Goal: Information Seeking & Learning: Learn about a topic

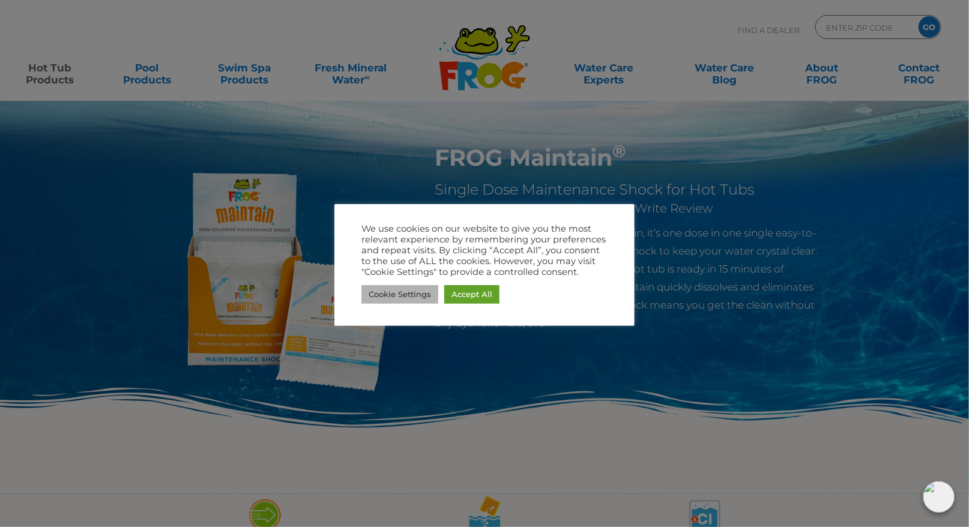
click at [412, 292] on link "Cookie Settings" at bounding box center [399, 294] width 77 height 19
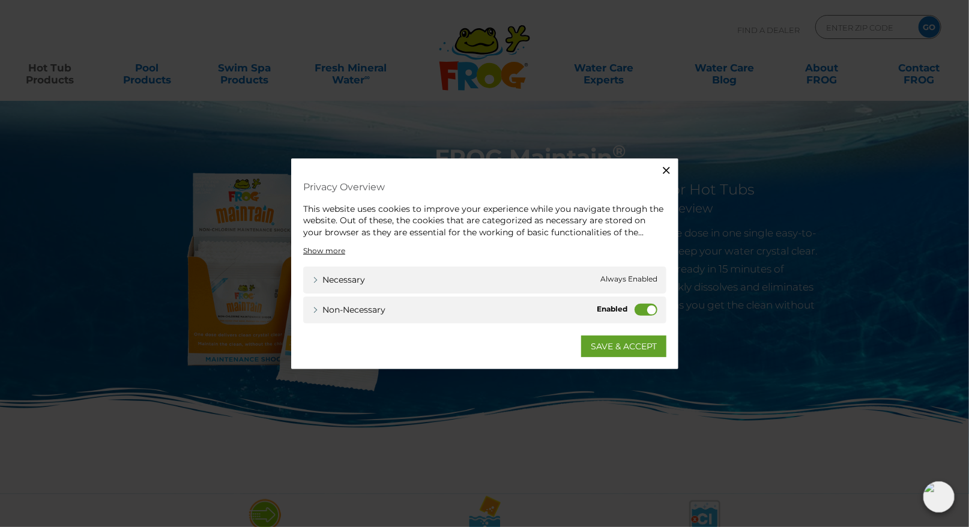
click at [642, 310] on label "Non-necessary" at bounding box center [646, 310] width 23 height 12
click at [0, 0] on input "Non-necessary" at bounding box center [0, 0] width 0 height 0
click at [625, 344] on link "SAVE & ACCEPT" at bounding box center [623, 347] width 85 height 22
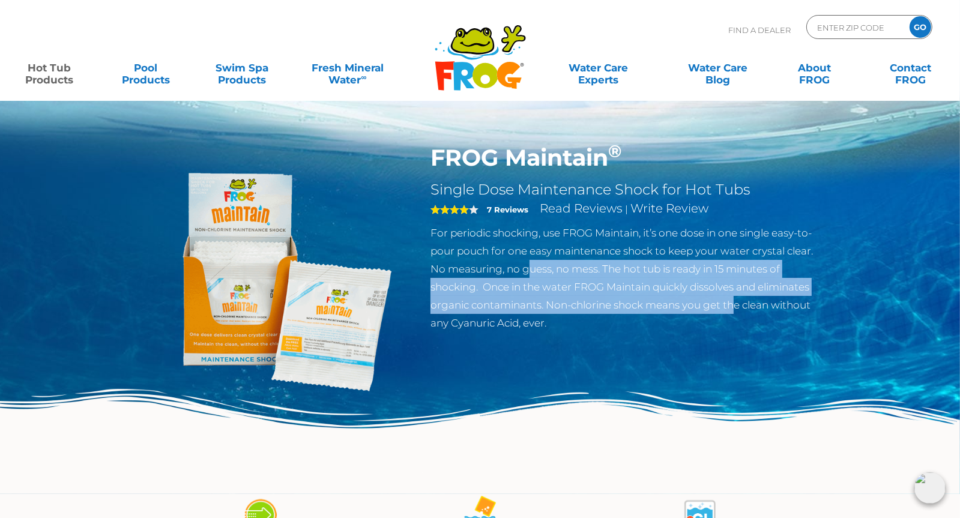
drag, startPoint x: 533, startPoint y: 266, endPoint x: 736, endPoint y: 313, distance: 208.3
click at [736, 313] on p "For periodic shocking, use FROG Maintain, it’s one dose in one single easy-to-p…" at bounding box center [626, 278] width 392 height 108
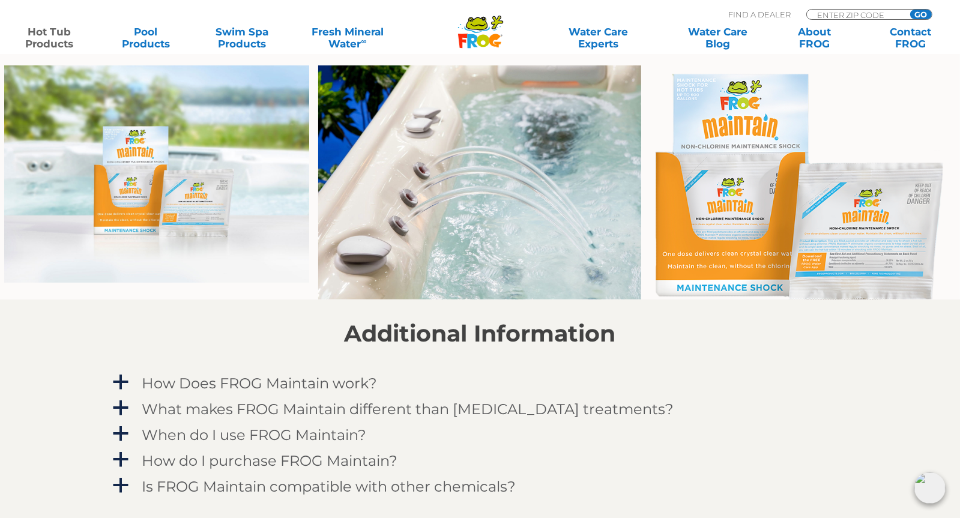
scroll to position [1000, 0]
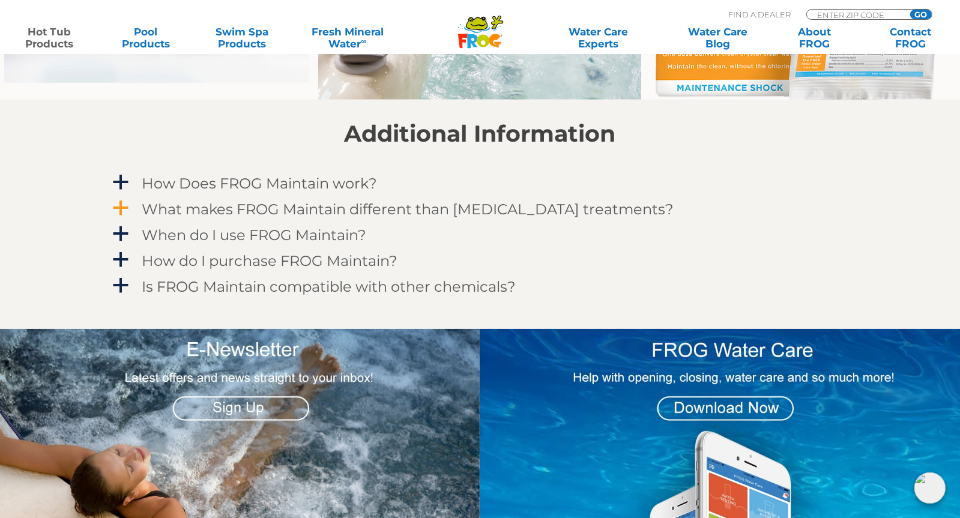
click at [245, 210] on h4 "What makes FROG Maintain different than [MEDICAL_DATA] treatments?" at bounding box center [408, 209] width 532 height 16
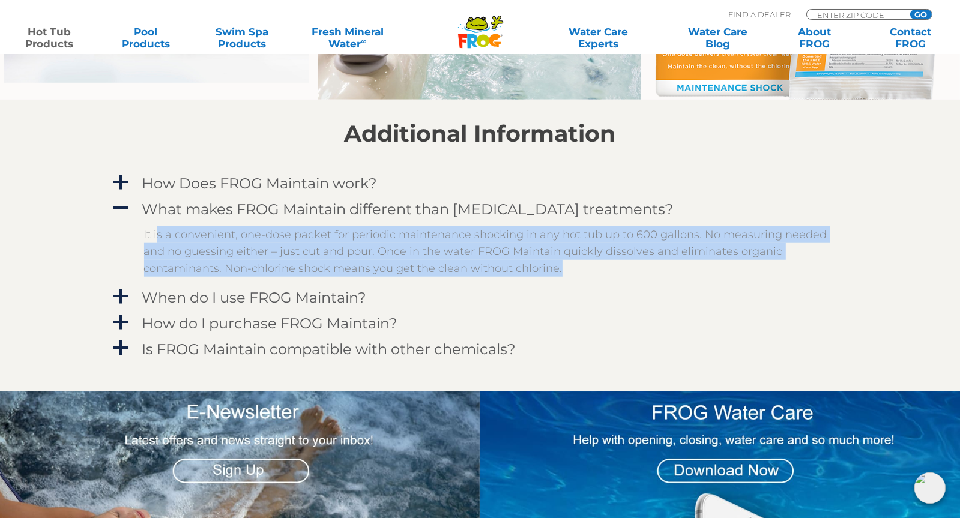
drag, startPoint x: 163, startPoint y: 236, endPoint x: 576, endPoint y: 262, distance: 413.9
click at [576, 262] on p "It is a convenient, one-dose packet for periodic maintenance shocking in any ho…" at bounding box center [489, 251] width 690 height 50
click at [577, 262] on p "It is a convenient, one-dose packet for periodic maintenance shocking in any ho…" at bounding box center [489, 251] width 690 height 50
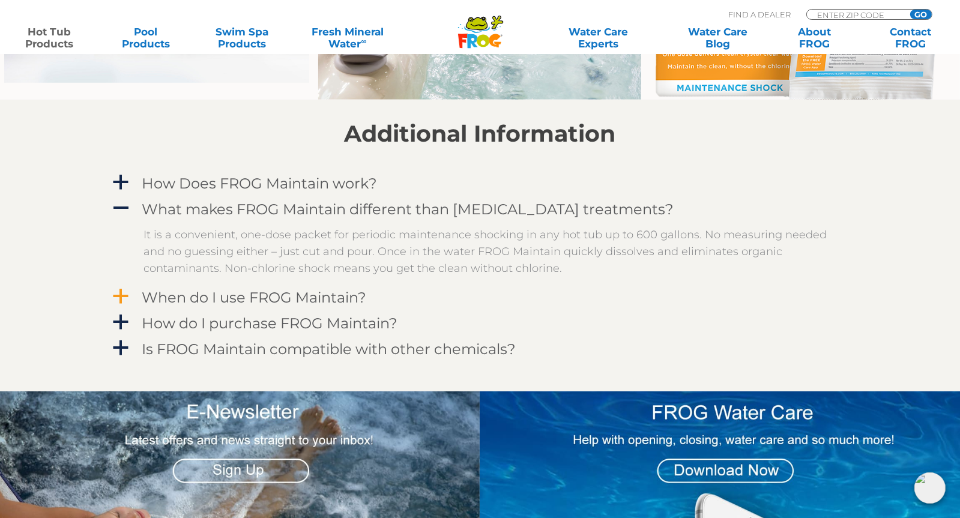
click at [175, 300] on h4 "When do I use FROG Maintain?" at bounding box center [254, 297] width 225 height 16
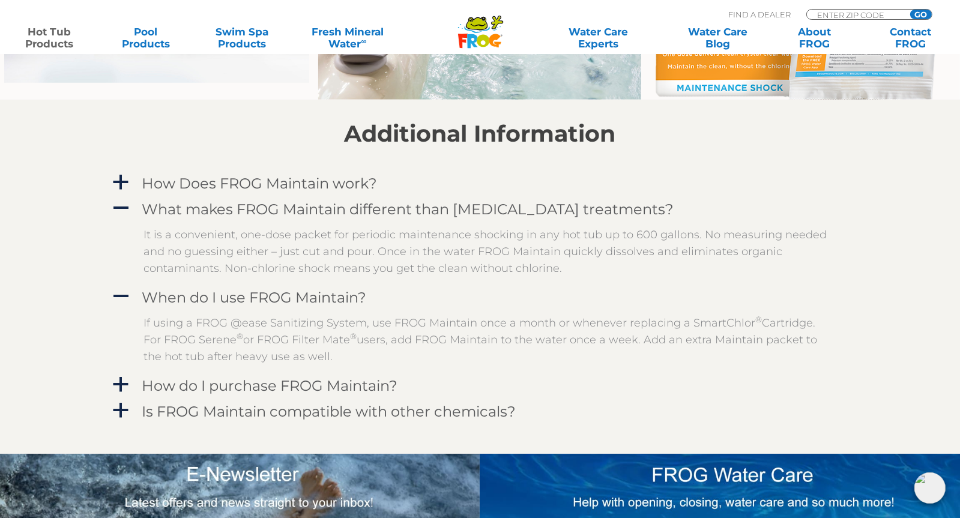
drag, startPoint x: 152, startPoint y: 326, endPoint x: 570, endPoint y: 350, distance: 419.2
click at [570, 350] on p "If using a FROG @ease Sanitizing System, use FROG Maintain once a month or when…" at bounding box center [489, 340] width 690 height 50
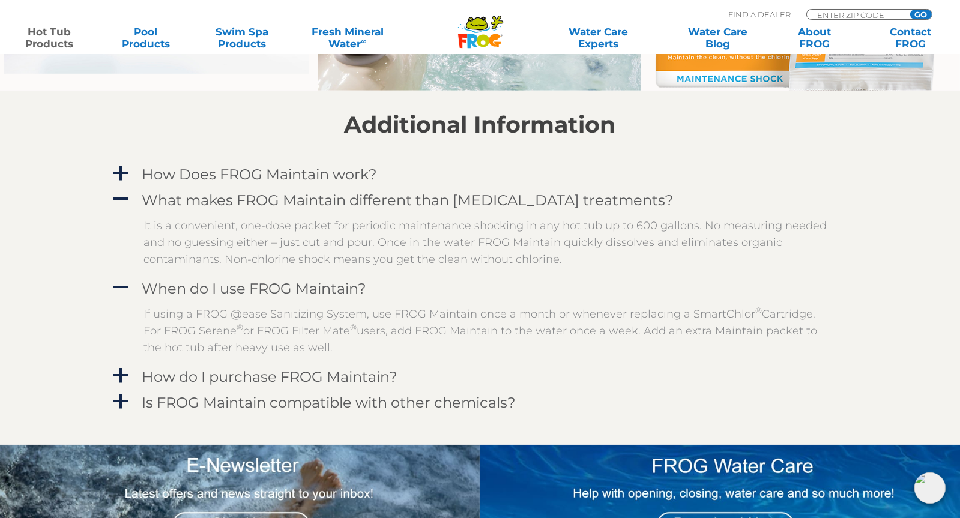
scroll to position [1201, 0]
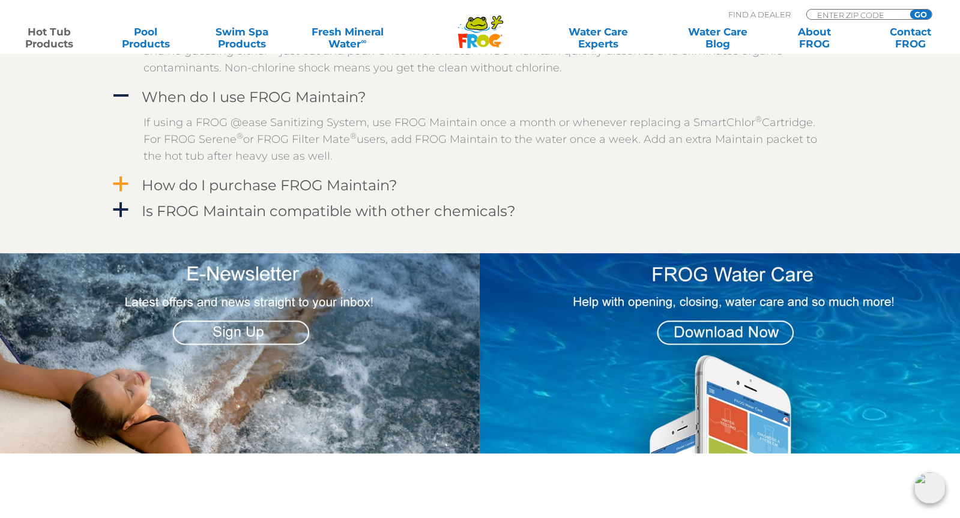
click at [182, 187] on h4 "How do I purchase FROG Maintain?" at bounding box center [270, 185] width 256 height 16
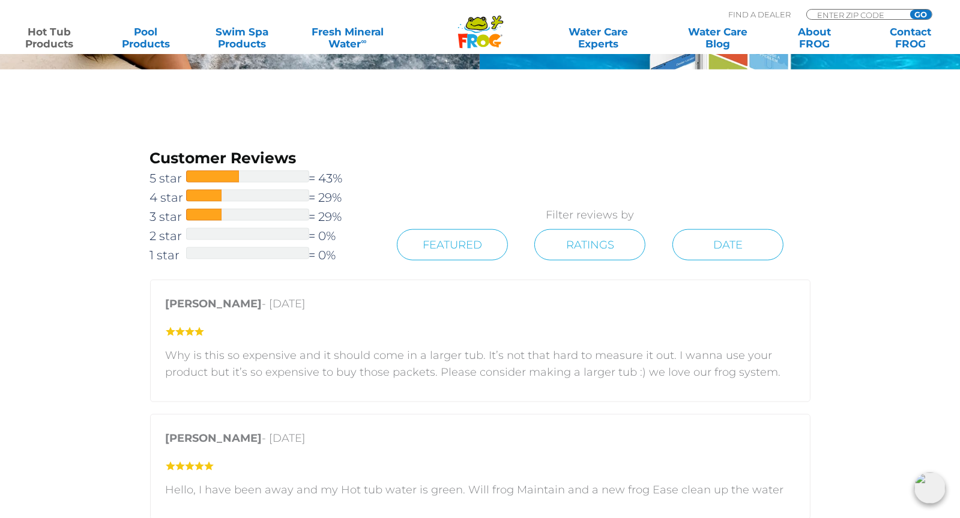
scroll to position [1801, 0]
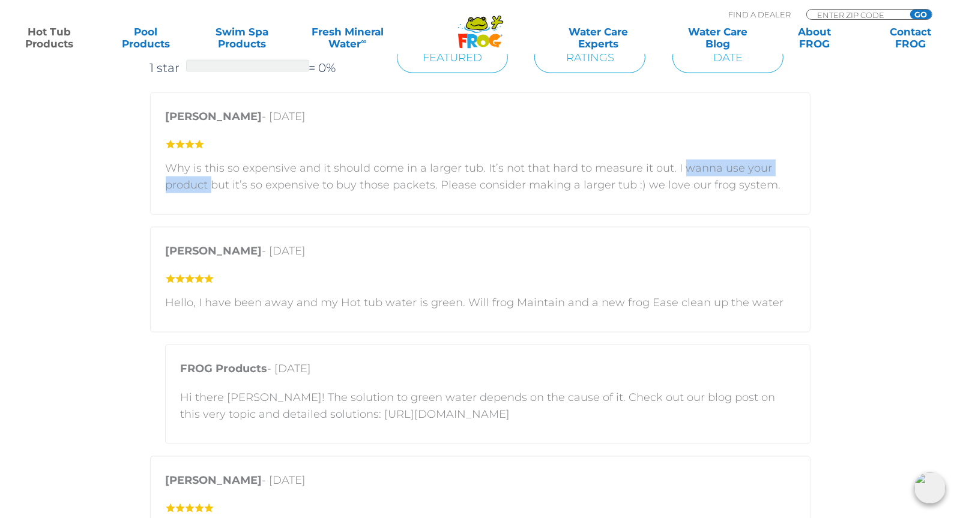
drag, startPoint x: 213, startPoint y: 182, endPoint x: 678, endPoint y: 175, distance: 465.4
click at [678, 175] on p "Why is this so expensive and it should come in a larger tub. It’s not that hard…" at bounding box center [480, 177] width 629 height 34
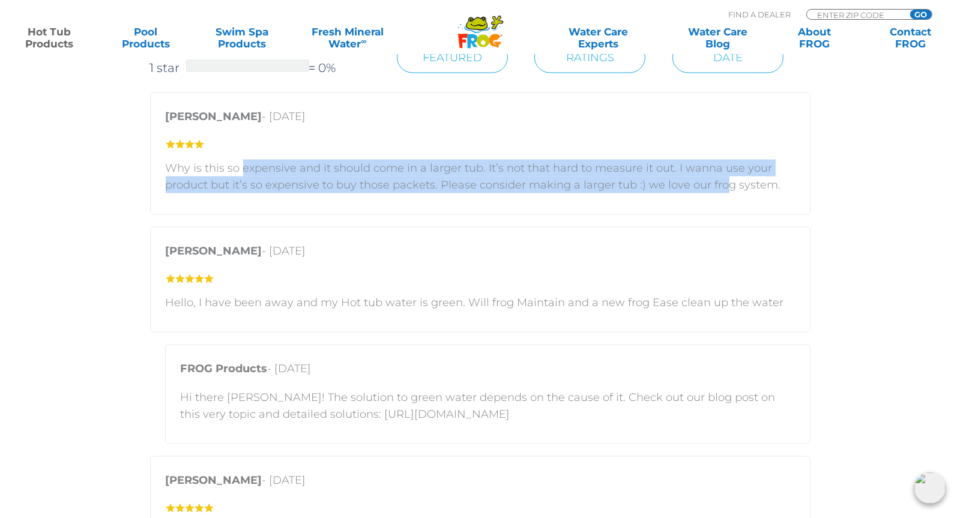
drag, startPoint x: 713, startPoint y: 182, endPoint x: 243, endPoint y: 175, distance: 470.8
click at [243, 175] on p "Why is this so expensive and it should come in a larger tub. It’s not that hard…" at bounding box center [480, 177] width 629 height 34
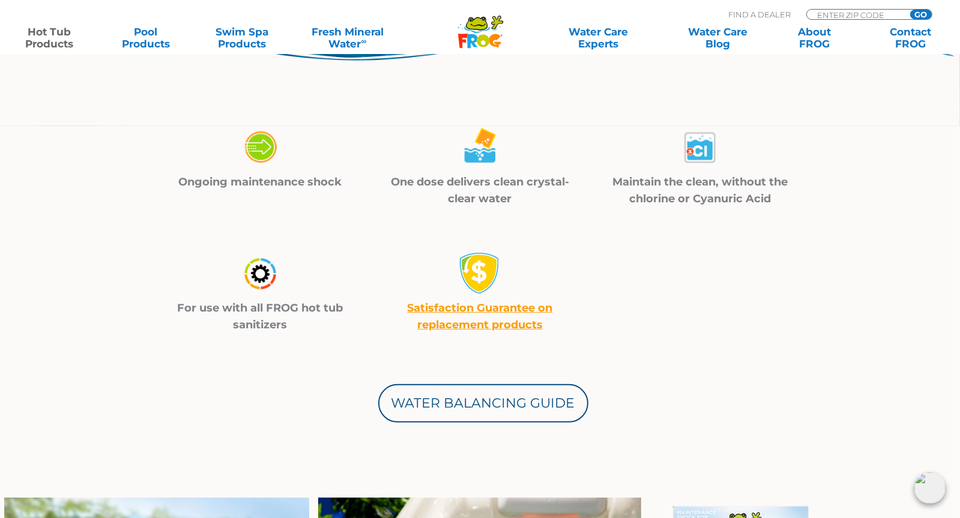
scroll to position [0, 0]
